Goal: Navigation & Orientation: Find specific page/section

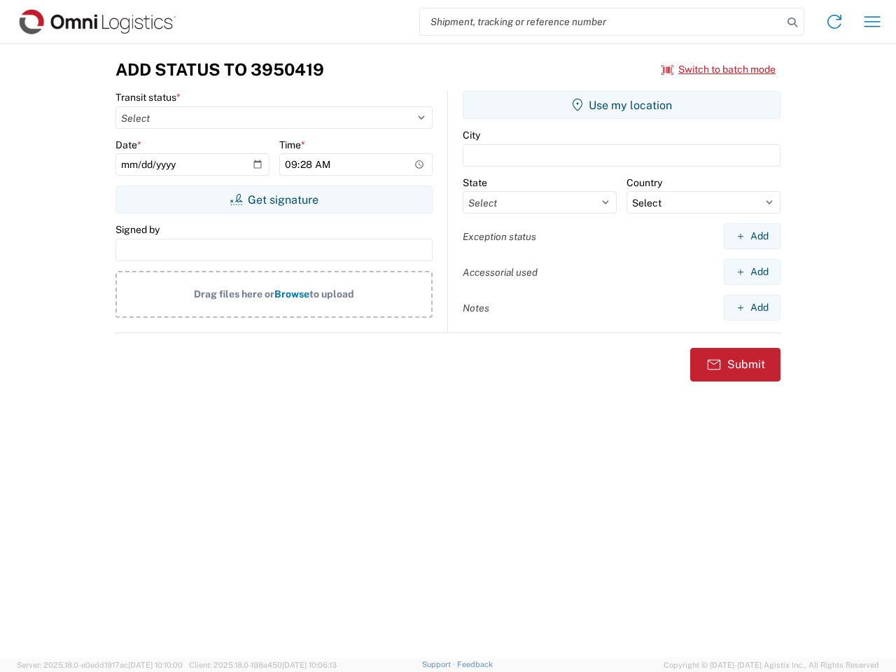
click at [602, 22] on input "search" at bounding box center [601, 21] width 363 height 27
click at [793, 22] on icon at bounding box center [793, 23] width 20 height 20
click at [835, 22] on icon at bounding box center [835, 22] width 22 height 22
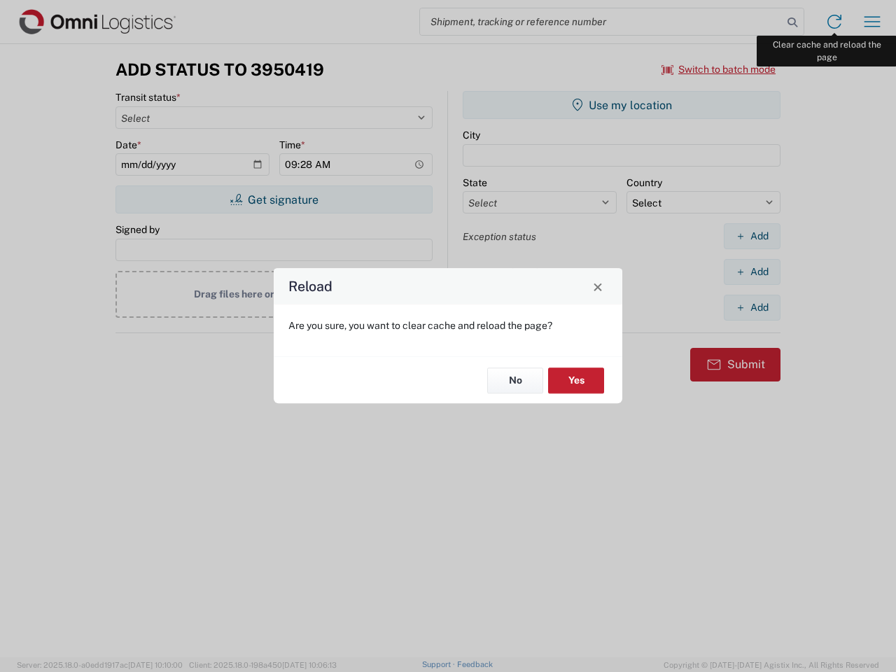
click at [873, 22] on div "Reload Are you sure, you want to clear cache and reload the page? No Yes" at bounding box center [448, 336] width 896 height 672
click at [719, 69] on div "Reload Are you sure, you want to clear cache and reload the page? No Yes" at bounding box center [448, 336] width 896 height 672
click at [274, 200] on div "Reload Are you sure, you want to clear cache and reload the page? No Yes" at bounding box center [448, 336] width 896 height 672
click at [622, 105] on div "Reload Are you sure, you want to clear cache and reload the page? No Yes" at bounding box center [448, 336] width 896 height 672
click at [752, 236] on div "Reload Are you sure, you want to clear cache and reload the page? No Yes" at bounding box center [448, 336] width 896 height 672
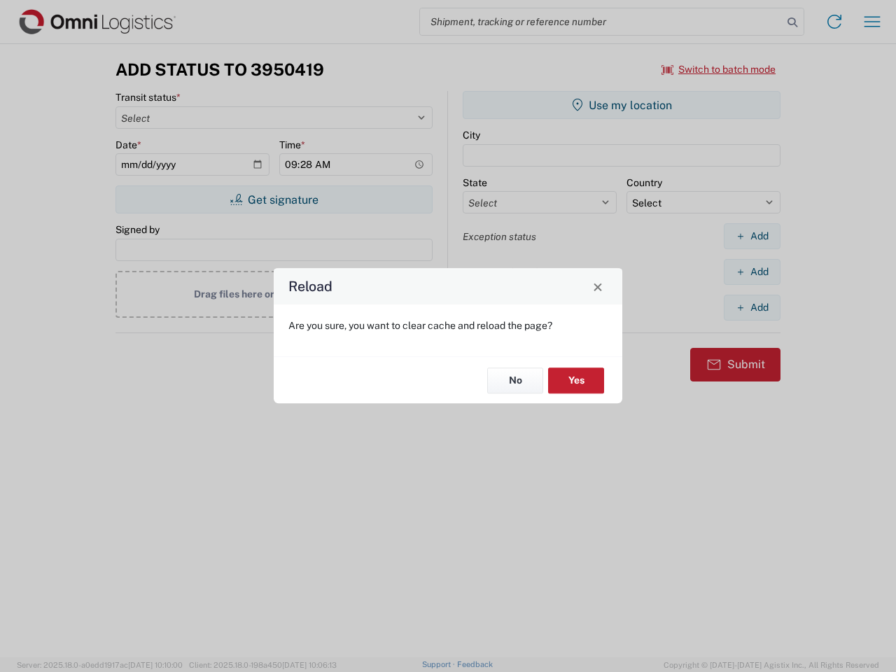
click at [752, 272] on div "Reload Are you sure, you want to clear cache and reload the page? No Yes" at bounding box center [448, 336] width 896 height 672
click at [752, 307] on div "Reload Are you sure, you want to clear cache and reload the page? No Yes" at bounding box center [448, 336] width 896 height 672
